Goal: Navigation & Orientation: Find specific page/section

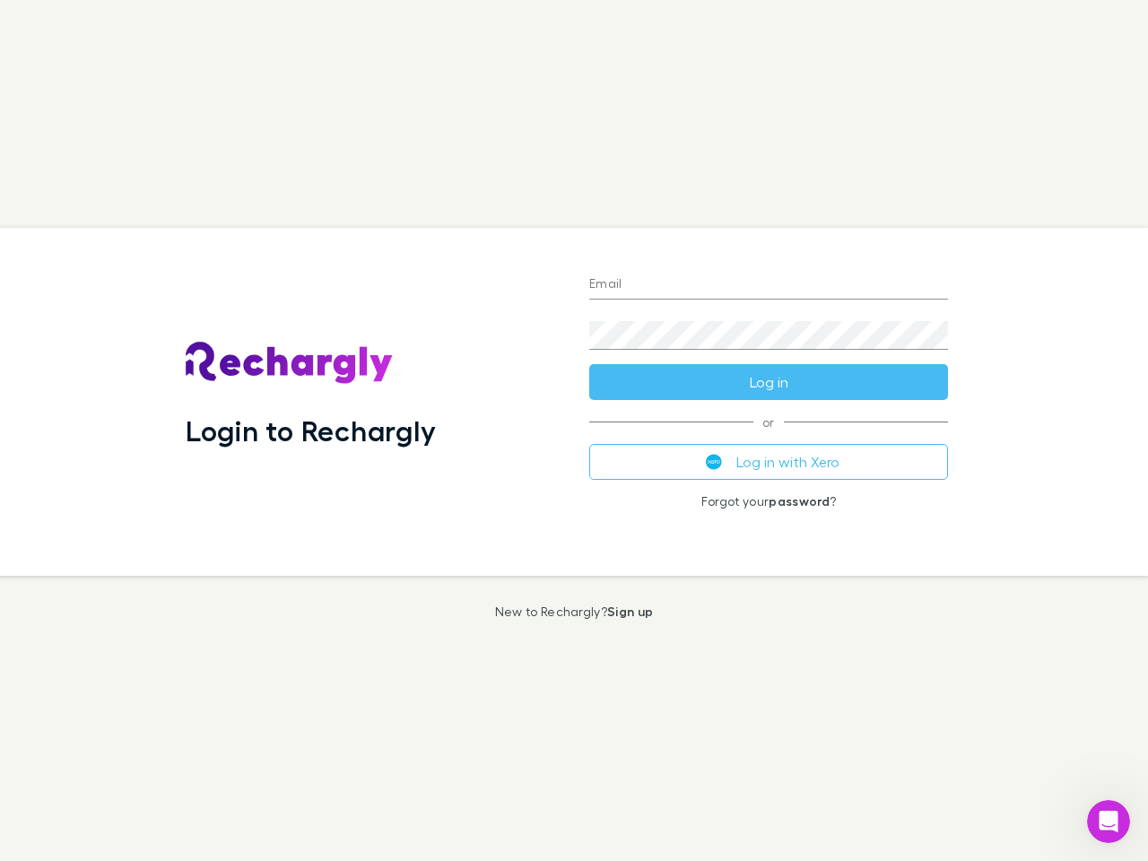
click at [574, 430] on div "Login to Rechargly" at bounding box center [372, 402] width 403 height 348
click at [768, 285] on input "Email" at bounding box center [768, 285] width 359 height 29
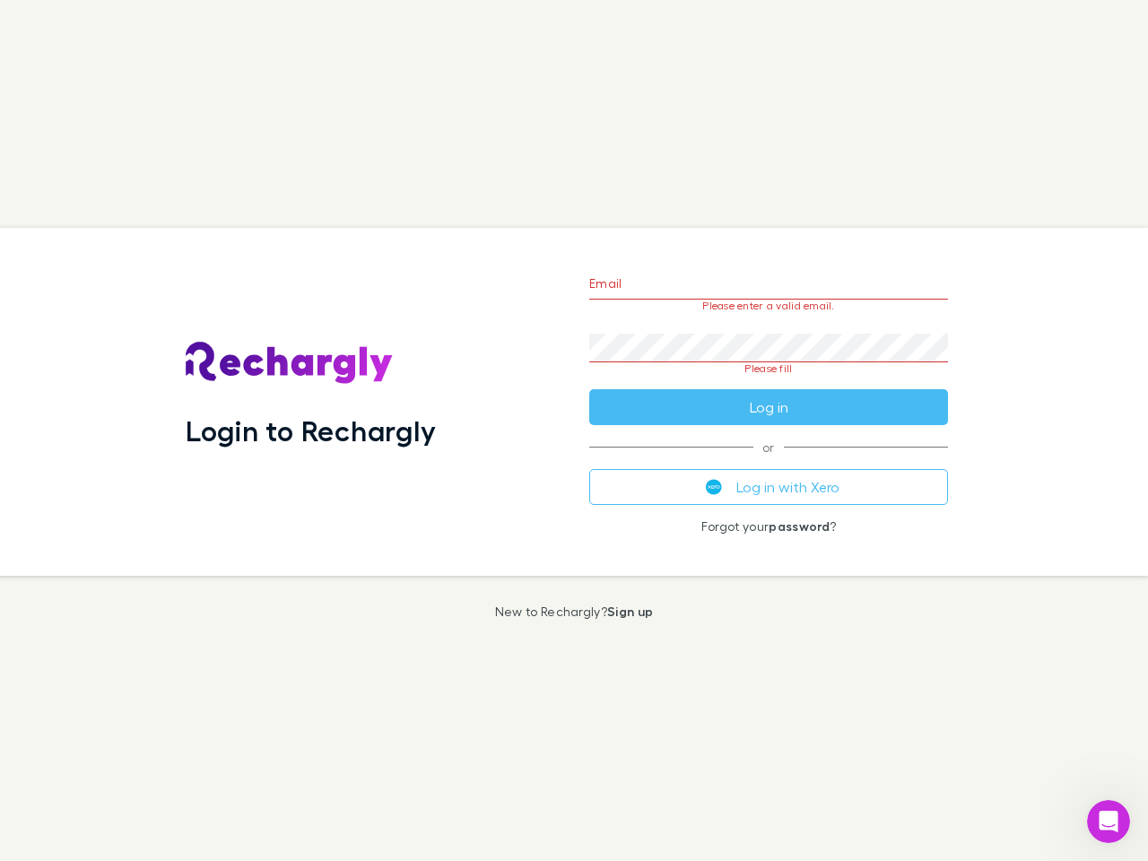
click at [768, 382] on form "Email Please enter a valid email. Password Please fill Log in" at bounding box center [768, 340] width 359 height 169
click at [768, 462] on div "Email Please enter a valid email. Password Please fill Log in or Log in with Xe…" at bounding box center [768, 402] width 387 height 348
click at [1108, 821] on icon "Open Intercom Messenger" at bounding box center [1109, 822] width 30 height 30
